Goal: Task Accomplishment & Management: Complete application form

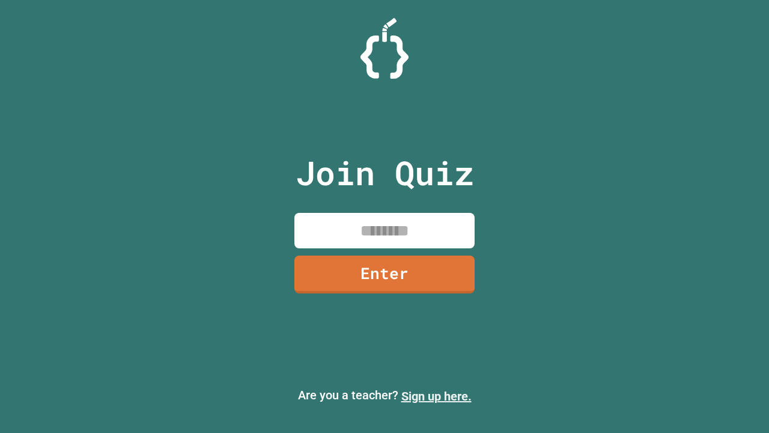
click at [436, 396] on link "Sign up here." at bounding box center [437, 396] width 70 height 14
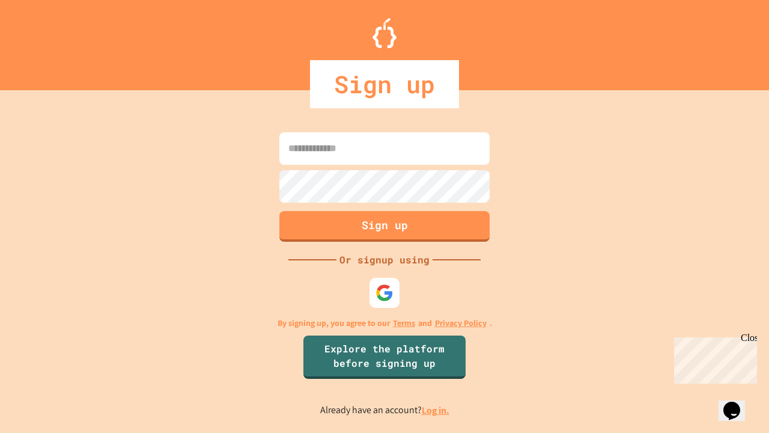
click at [436, 410] on link "Log in." at bounding box center [436, 410] width 28 height 13
